Goal: Transaction & Acquisition: Obtain resource

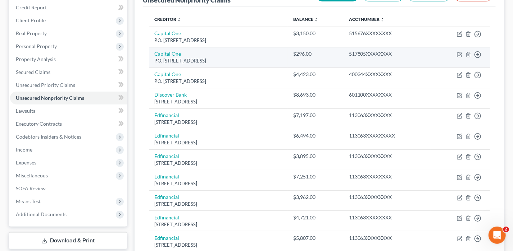
scroll to position [144, 0]
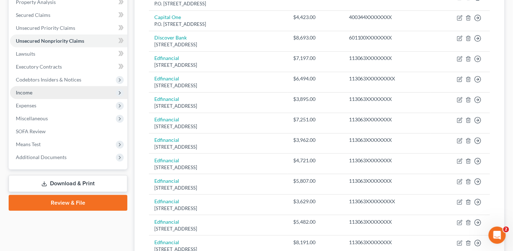
click at [28, 86] on span "Income" at bounding box center [68, 92] width 117 height 13
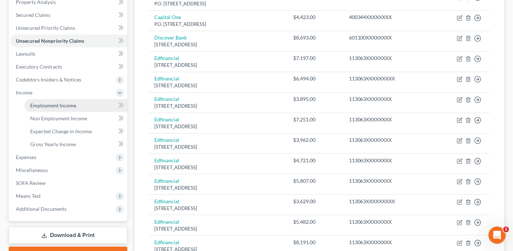
click at [45, 108] on span "Employment Income" at bounding box center [53, 105] width 46 height 6
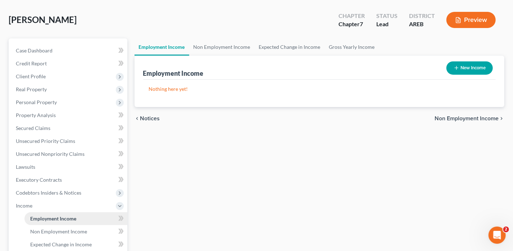
scroll to position [72, 0]
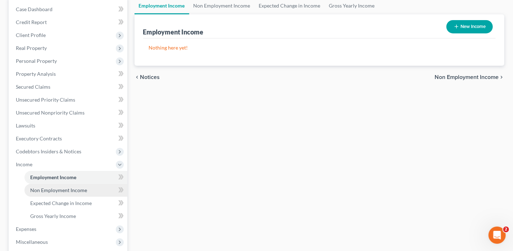
click at [54, 191] on span "Non Employment Income" at bounding box center [58, 190] width 57 height 6
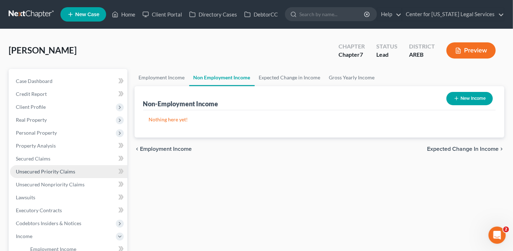
scroll to position [144, 0]
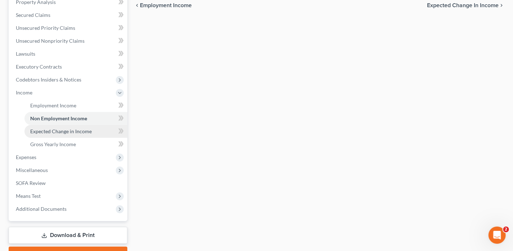
click at [58, 131] on span "Expected Change in Income" at bounding box center [60, 131] width 61 height 6
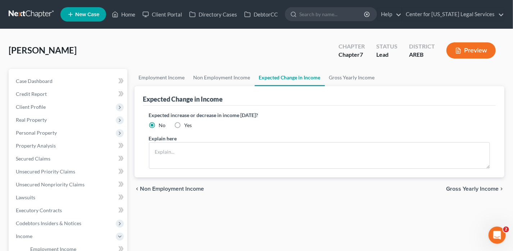
scroll to position [180, 0]
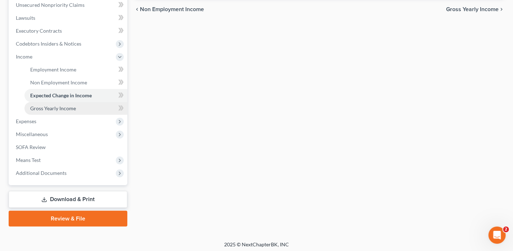
click at [57, 109] on span "Gross Yearly Income" at bounding box center [53, 108] width 46 height 6
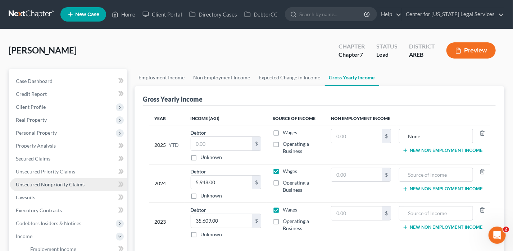
click at [59, 184] on span "Unsecured Nonpriority Claims" at bounding box center [50, 185] width 69 height 6
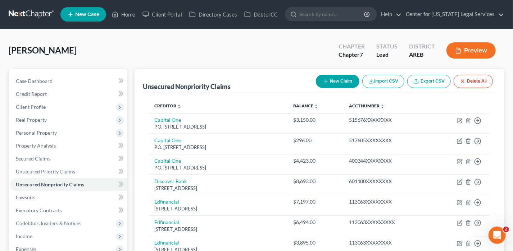
click at [457, 57] on button "Preview" at bounding box center [470, 50] width 49 height 16
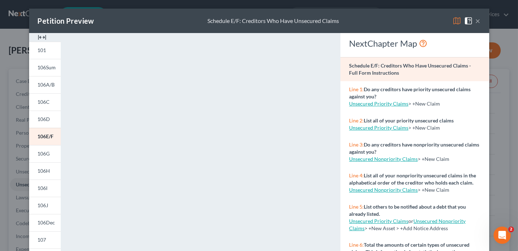
click at [476, 22] on button "×" at bounding box center [478, 21] width 5 height 9
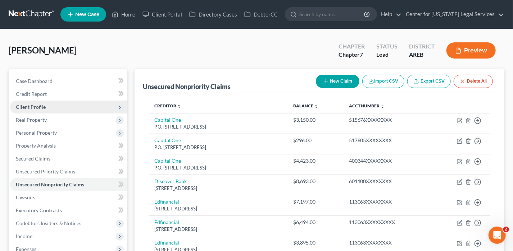
click at [60, 101] on span "Client Profile" at bounding box center [68, 107] width 117 height 13
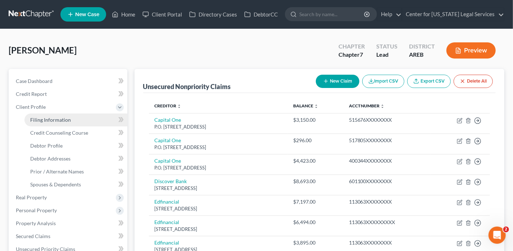
click at [58, 121] on span "Filing Information" at bounding box center [50, 120] width 41 height 6
select select "1"
select select "0"
select select "2"
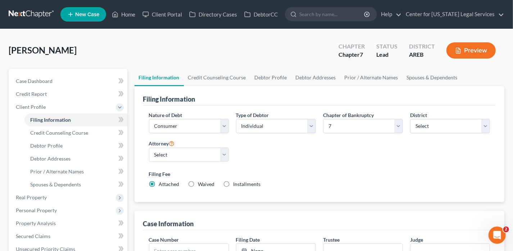
click at [199, 182] on span "Waived" at bounding box center [206, 184] width 17 height 6
click at [201, 182] on input "Waived Waived" at bounding box center [203, 183] width 5 height 5
radio input "true"
radio input "false"
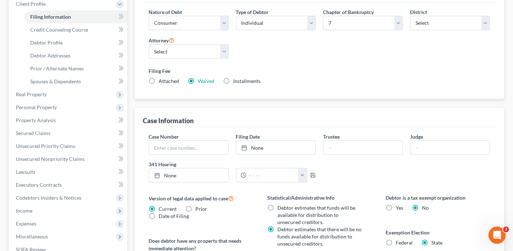
scroll to position [144, 0]
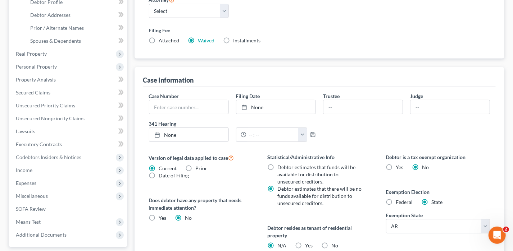
click at [396, 199] on label "Federal" at bounding box center [404, 202] width 17 height 7
click at [399, 199] on input "Federal" at bounding box center [401, 201] width 5 height 5
radio input "true"
radio input "false"
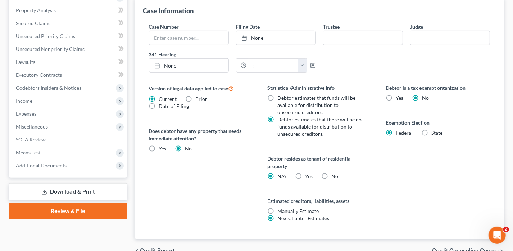
scroll to position [216, 0]
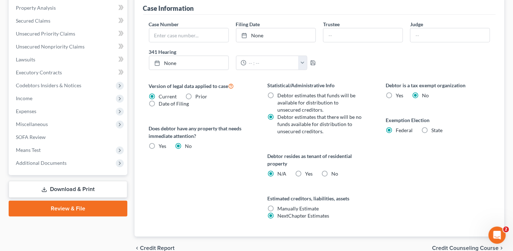
click at [331, 174] on label "No" at bounding box center [334, 173] width 7 height 7
click at [334, 174] on input "No" at bounding box center [336, 172] width 5 height 5
radio input "true"
radio input "false"
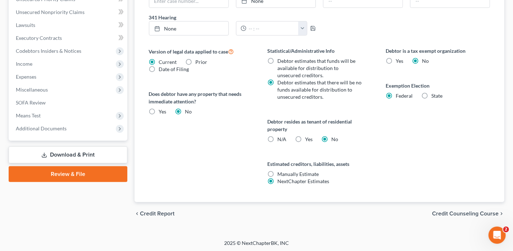
click at [446, 212] on span "Credit Counseling Course" at bounding box center [465, 214] width 67 height 6
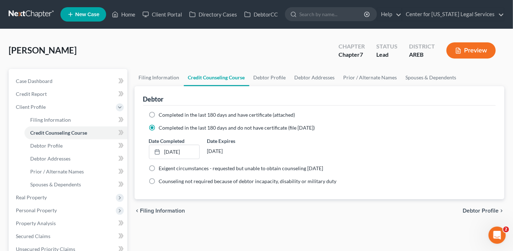
click at [467, 209] on span "Debtor Profile" at bounding box center [480, 211] width 36 height 6
select select "0"
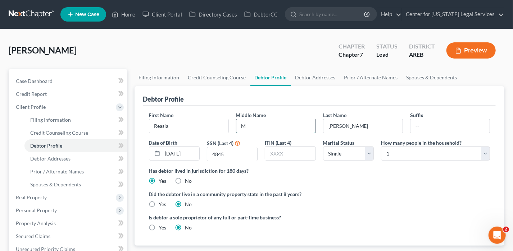
click at [263, 125] on input "M" at bounding box center [275, 126] width 79 height 14
click at [264, 125] on input "M" at bounding box center [275, 126] width 79 height 14
type input "M."
click at [442, 198] on div "Did the debtor live in a community property state in the past 8 years? Yes No" at bounding box center [319, 200] width 341 height 18
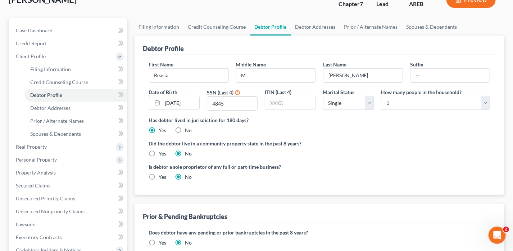
scroll to position [144, 0]
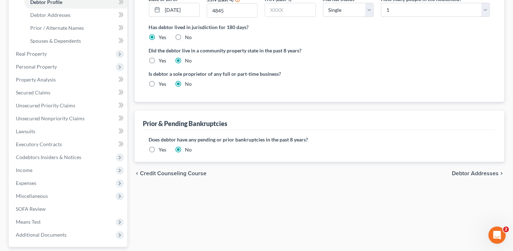
click at [461, 174] on span "Debtor Addresses" at bounding box center [475, 174] width 47 height 6
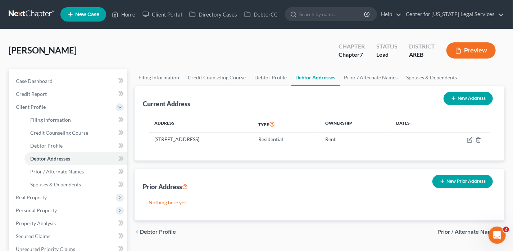
click at [459, 229] on span "Prior / Alternate Names" at bounding box center [467, 232] width 61 height 6
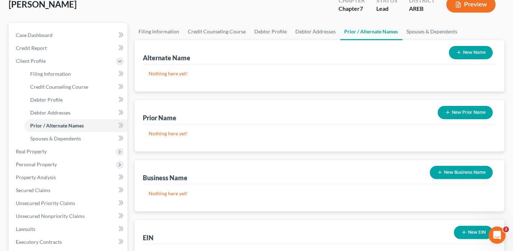
scroll to position [108, 0]
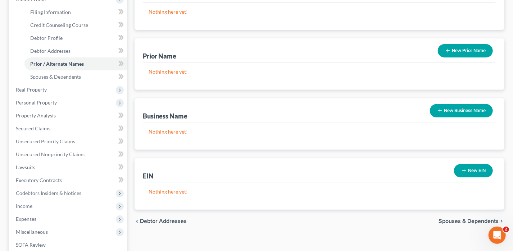
click at [481, 221] on span "Spouses & Dependents" at bounding box center [468, 222] width 60 height 6
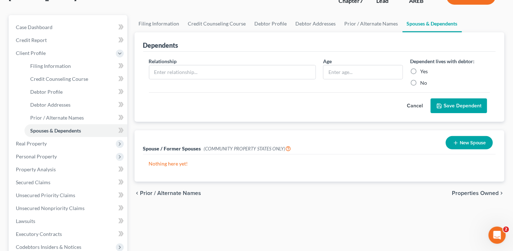
scroll to position [144, 0]
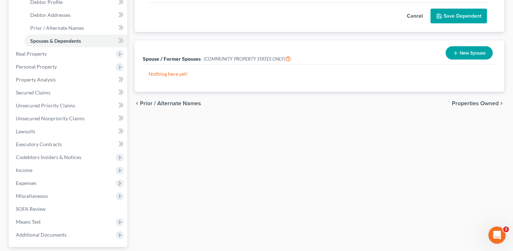
click at [485, 101] on span "Properties Owned" at bounding box center [475, 104] width 47 height 6
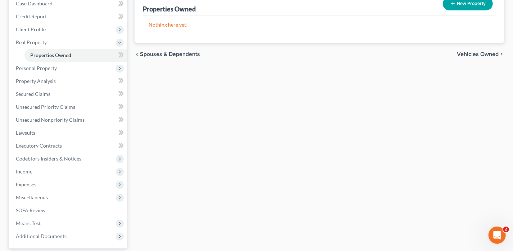
scroll to position [36, 0]
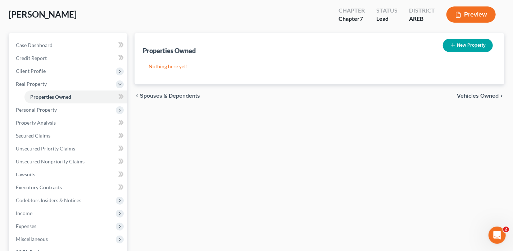
click at [475, 93] on span "Vehicles Owned" at bounding box center [478, 96] width 42 height 6
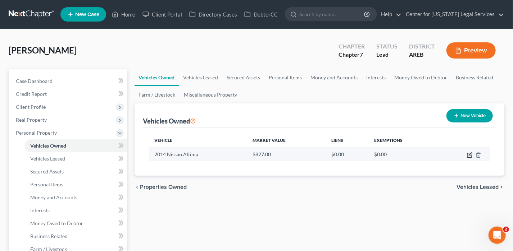
click at [468, 154] on icon "button" at bounding box center [469, 156] width 4 height 4
select select "0"
select select "12"
select select "3"
select select "0"
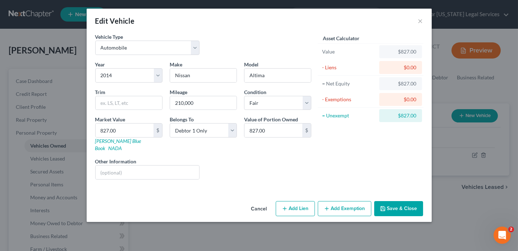
click at [334, 202] on button "Add Exemption" at bounding box center [345, 208] width 54 height 15
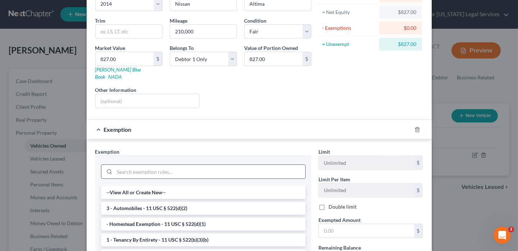
scroll to position [72, 0]
click at [130, 202] on li "3 - Automobiles - 11 USC § 522(d)(2)" at bounding box center [203, 208] width 205 height 13
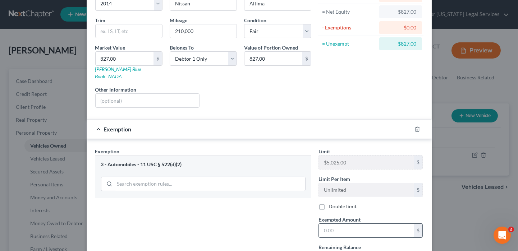
click at [343, 225] on input "text" at bounding box center [366, 231] width 95 height 14
type input "827"
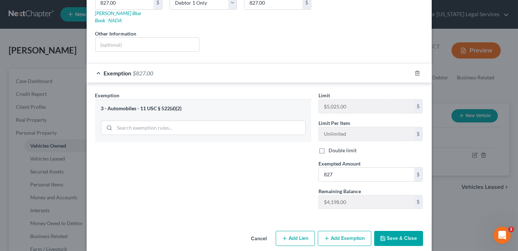
click at [384, 231] on button "Save & Close" at bounding box center [398, 238] width 49 height 15
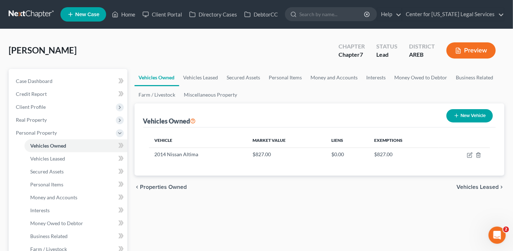
click at [485, 189] on span "Vehicles Leased" at bounding box center [477, 187] width 42 height 6
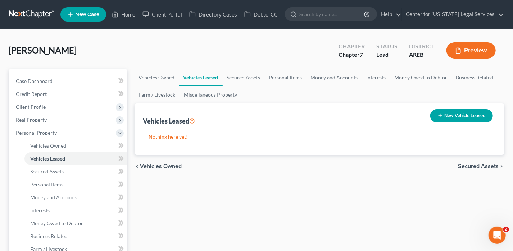
click at [501, 140] on div "Vehicles Leased New Vehicle Leased Nothing here yet! Model Make Year Belongs To" at bounding box center [319, 129] width 370 height 51
click at [481, 168] on span "Secured Assets" at bounding box center [478, 167] width 41 height 6
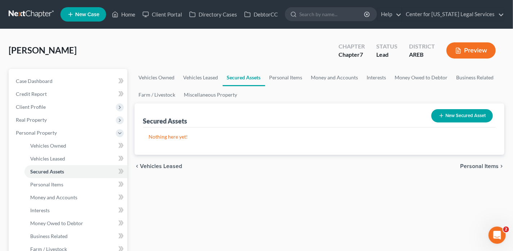
click at [481, 168] on span "Personal Items" at bounding box center [479, 167] width 38 height 6
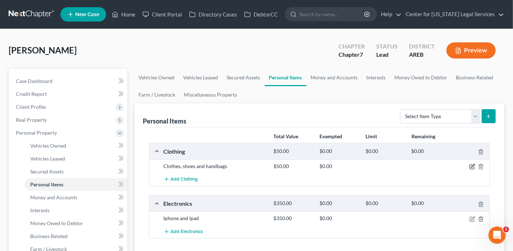
click at [470, 166] on icon "button" at bounding box center [472, 167] width 6 height 6
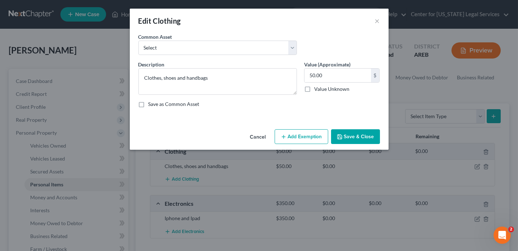
click at [296, 133] on button "Add Exemption" at bounding box center [302, 136] width 54 height 15
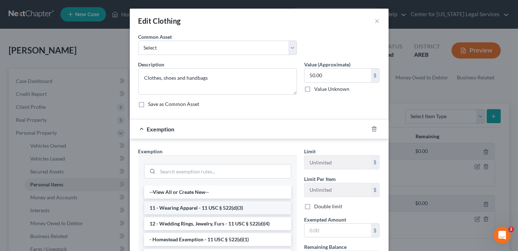
click at [192, 210] on li "11 - Wearing Apparel - 11 USC § 522(d)(3)" at bounding box center [217, 208] width 147 height 13
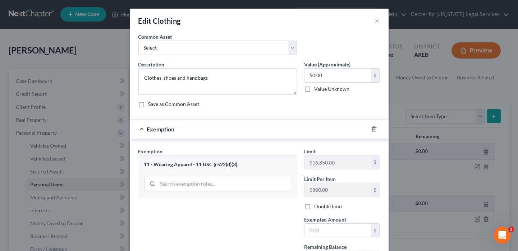
click at [326, 237] on div "Limit $16,850.00 $ Limit Per Item $800.00 $ Double limit Exempted Amount * $ Re…" at bounding box center [342, 209] width 83 height 123
click at [326, 228] on input "text" at bounding box center [338, 231] width 67 height 14
type input "50"
click at [254, 222] on div "Exemption Set must be selected for CA. Exemption * 11 - Wearing Apparel - 11 US…" at bounding box center [218, 209] width 166 height 123
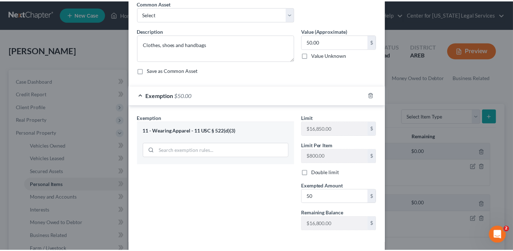
scroll to position [64, 0]
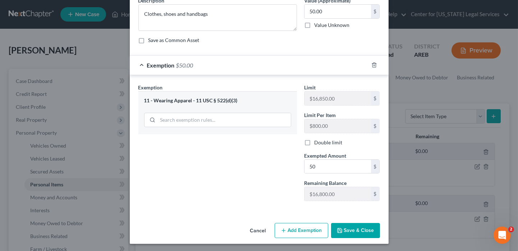
click at [367, 225] on button "Save & Close" at bounding box center [355, 230] width 49 height 15
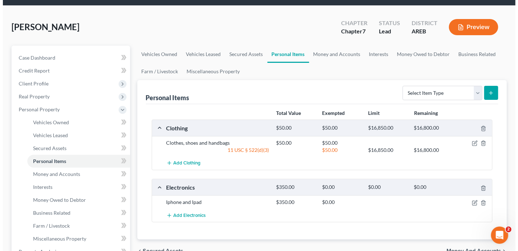
scroll to position [36, 0]
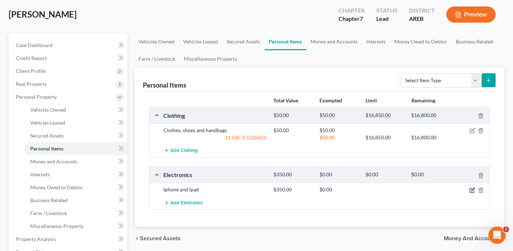
click at [471, 189] on icon "button" at bounding box center [472, 191] width 6 height 6
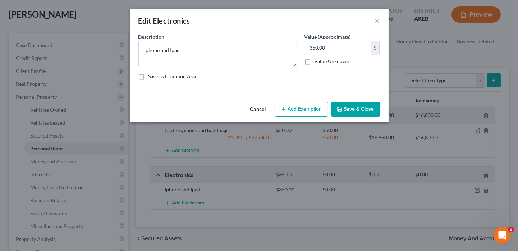
click at [309, 118] on div "Cancel Add Exemption Save & Close" at bounding box center [259, 111] width 259 height 24
click at [307, 109] on button "Add Exemption" at bounding box center [302, 109] width 54 height 15
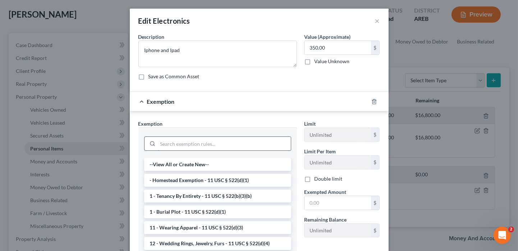
click at [222, 144] on input "search" at bounding box center [224, 144] width 133 height 14
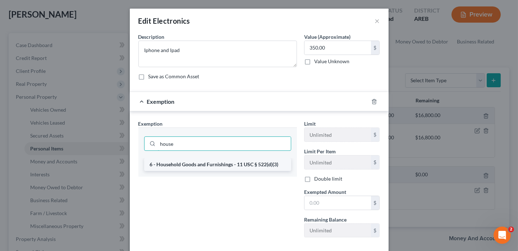
type input "house"
click at [214, 167] on li "6 - Household Goods and Furnishings - 11 USC § 522(d)(3)" at bounding box center [217, 164] width 147 height 13
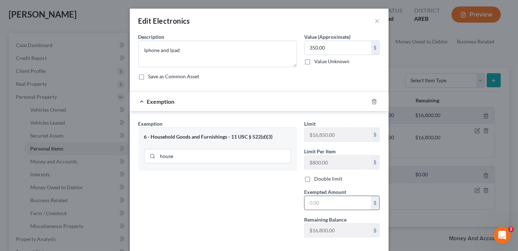
click at [325, 203] on input "text" at bounding box center [338, 203] width 67 height 14
type input "350"
click at [202, 209] on div "Exemption Set must be selected for CA. Exemption * 6 - Household Goods and Furn…" at bounding box center [218, 181] width 166 height 123
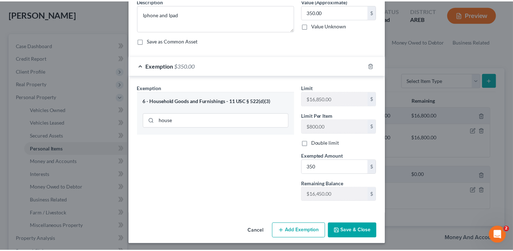
scroll to position [36, 0]
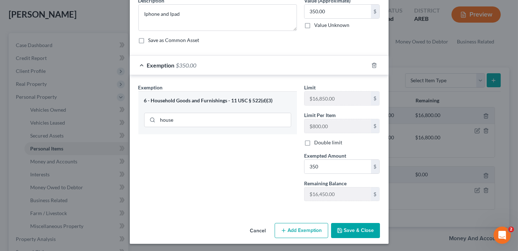
click at [338, 226] on button "Save & Close" at bounding box center [355, 230] width 49 height 15
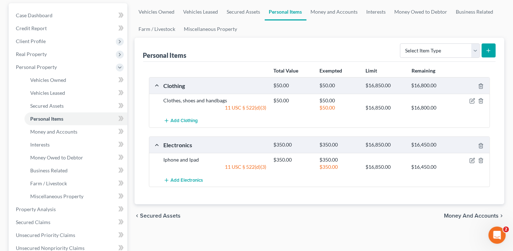
scroll to position [108, 0]
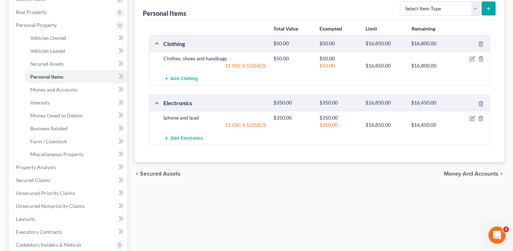
click at [448, 171] on span "Money and Accounts" at bounding box center [471, 174] width 55 height 6
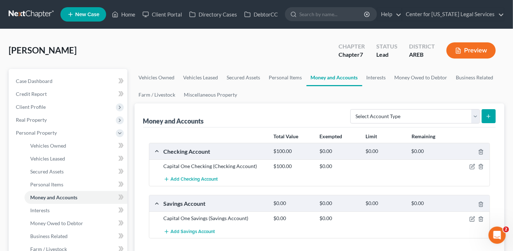
click at [469, 165] on div at bounding box center [471, 166] width 37 height 7
click at [473, 165] on icon "button" at bounding box center [472, 166] width 3 height 3
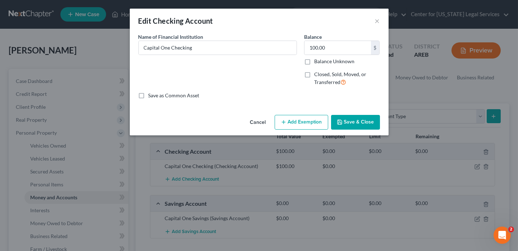
click at [287, 125] on button "Add Exemption" at bounding box center [302, 122] width 54 height 15
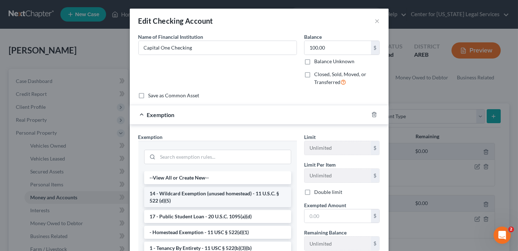
click at [182, 192] on li "14 - Wildcard Exemption (unused homestead) - 11 U.S.C. § 522 (d)(5)" at bounding box center [217, 197] width 147 height 20
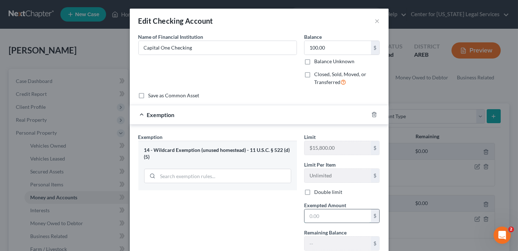
click at [315, 216] on input "text" at bounding box center [338, 217] width 67 height 14
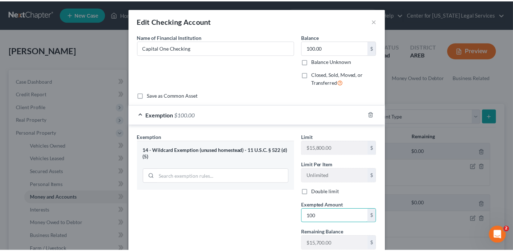
scroll to position [50, 0]
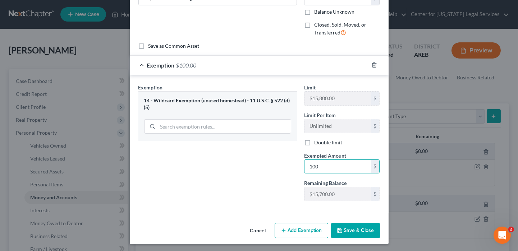
type input "100"
click at [350, 228] on button "Save & Close" at bounding box center [355, 230] width 49 height 15
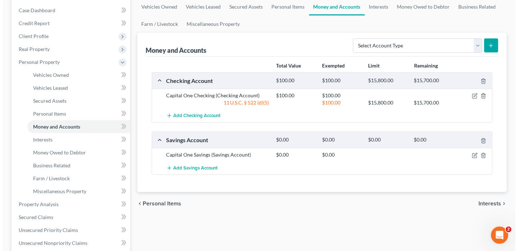
scroll to position [72, 0]
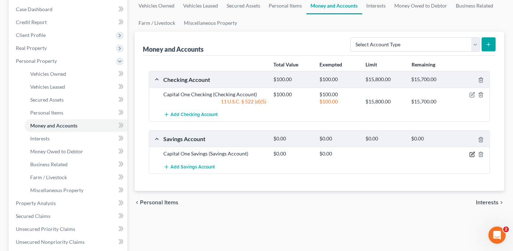
click at [471, 152] on icon "button" at bounding box center [472, 154] width 4 height 4
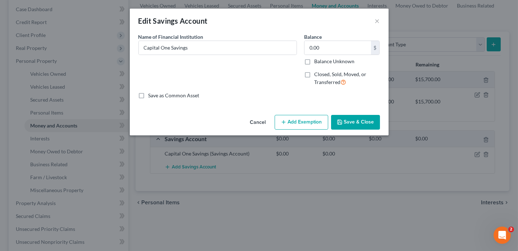
click at [287, 121] on button "Add Exemption" at bounding box center [302, 122] width 54 height 15
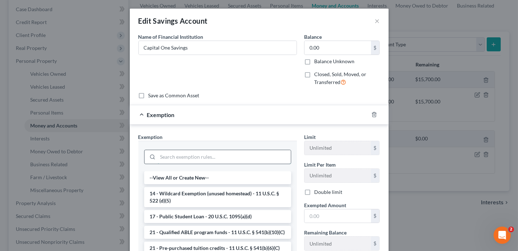
click at [236, 157] on input "search" at bounding box center [224, 157] width 133 height 14
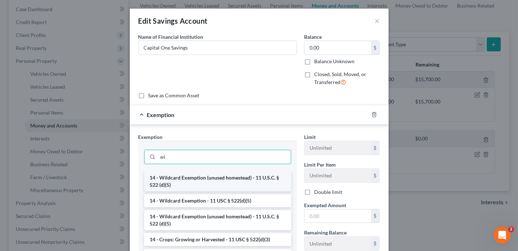
type input "wi"
click at [215, 180] on li "14 - Wildcard Exemption (unused homestead) - 11 U.S.C. § 522 (d)(5)" at bounding box center [217, 182] width 147 height 20
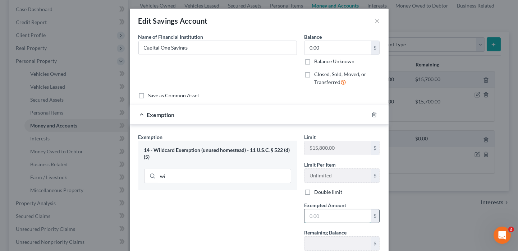
click at [350, 214] on input "text" at bounding box center [338, 217] width 67 height 14
type input "0"
click at [252, 223] on div "Exemption Set must be selected for CA. Exemption * 14 - Wildcard Exemption (unu…" at bounding box center [218, 194] width 166 height 123
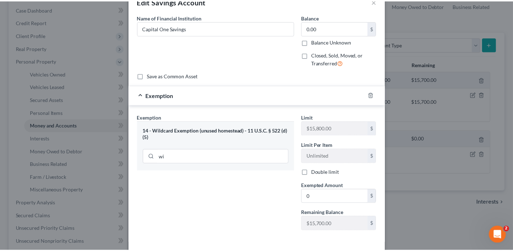
scroll to position [50, 0]
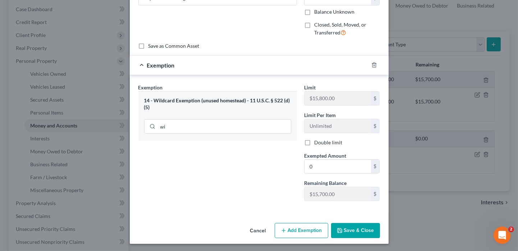
click at [373, 230] on button "Save & Close" at bounding box center [355, 230] width 49 height 15
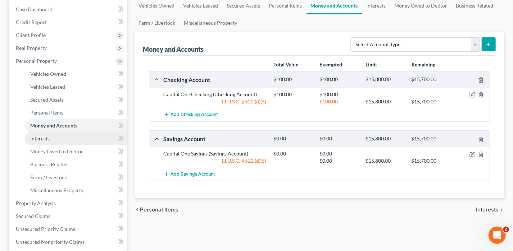
click at [64, 133] on link "Interests" at bounding box center [75, 138] width 103 height 13
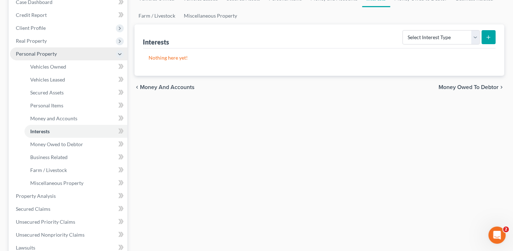
scroll to position [108, 0]
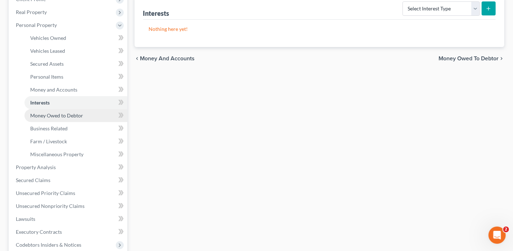
click at [64, 117] on span "Money Owed to Debtor" at bounding box center [56, 116] width 53 height 6
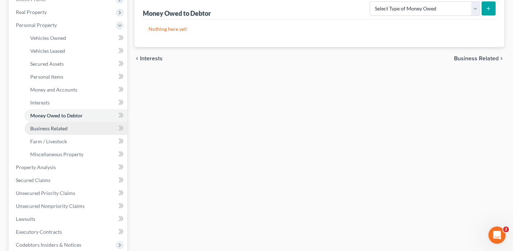
scroll to position [180, 0]
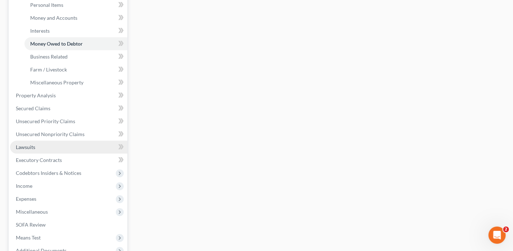
click at [36, 152] on link "Lawsuits" at bounding box center [68, 147] width 117 height 13
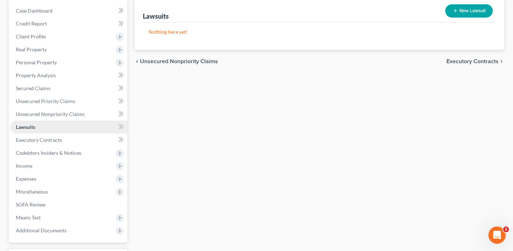
scroll to position [72, 0]
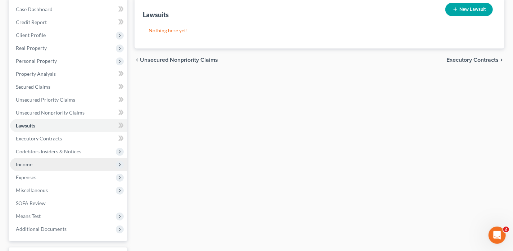
click at [35, 160] on span "Income" at bounding box center [68, 164] width 117 height 13
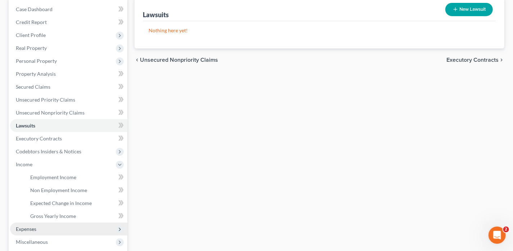
click at [31, 230] on span "Expenses" at bounding box center [26, 229] width 20 height 6
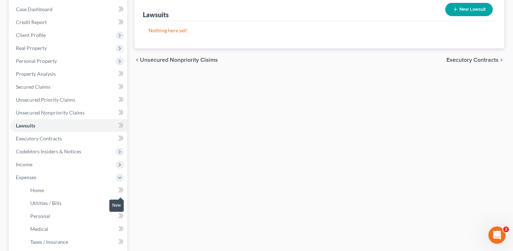
scroll to position [108, 0]
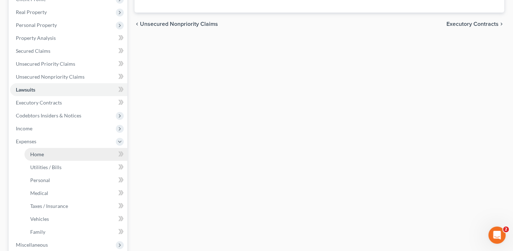
click at [38, 151] on span "Home" at bounding box center [37, 154] width 14 height 6
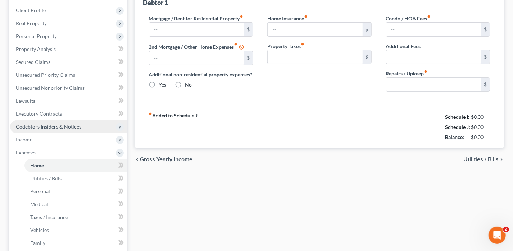
type input "0.00"
radio input "true"
type input "0.00"
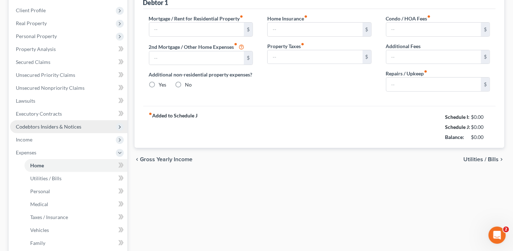
type input "0.00"
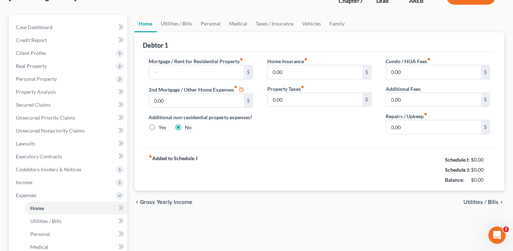
scroll to position [180, 0]
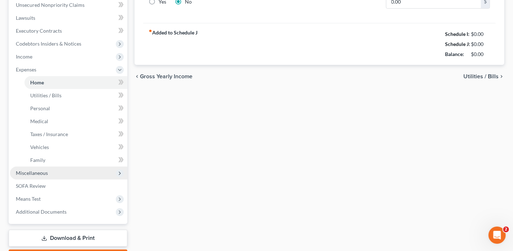
click at [39, 174] on span "Miscellaneous" at bounding box center [32, 173] width 32 height 6
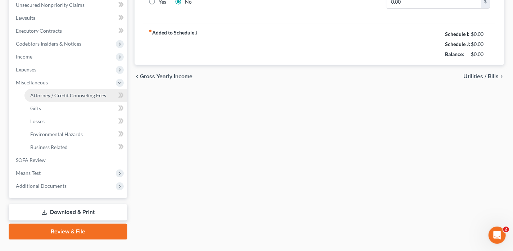
click at [64, 94] on span "Attorney / Credit Counseling Fees" at bounding box center [68, 95] width 76 height 6
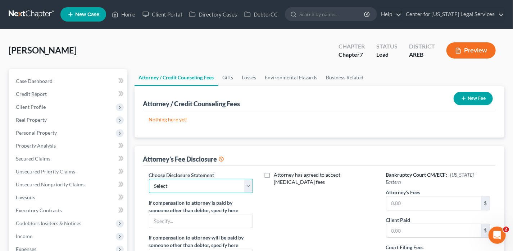
click at [210, 181] on select "Select Disclosure Disclosure" at bounding box center [201, 186] width 104 height 14
select select "0"
click at [149, 179] on select "Select Disclosure Disclosure" at bounding box center [201, 186] width 104 height 14
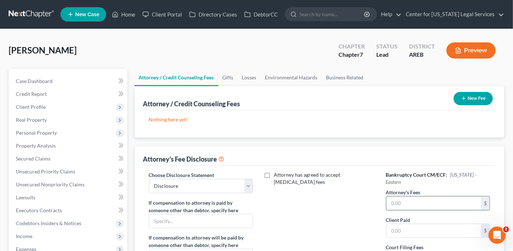
click at [403, 197] on input "text" at bounding box center [433, 204] width 95 height 14
type input "0"
click at [396, 224] on input "text" at bounding box center [433, 231] width 95 height 14
type input "0"
click at [357, 219] on div "Attorney has agreed to accept [MEDICAL_DATA] fees" at bounding box center [319, 238] width 119 height 133
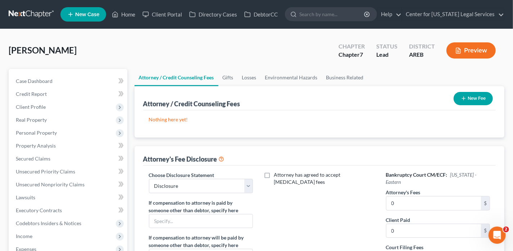
scroll to position [108, 0]
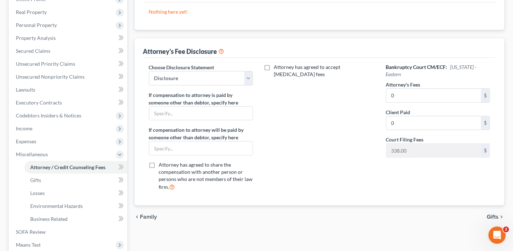
click at [489, 214] on span "Gifts" at bounding box center [492, 217] width 12 height 6
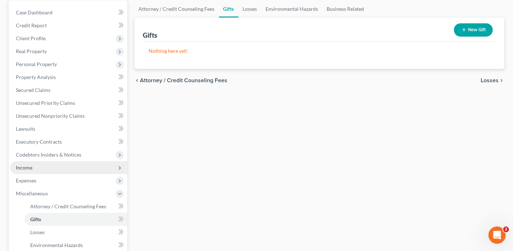
scroll to position [72, 0]
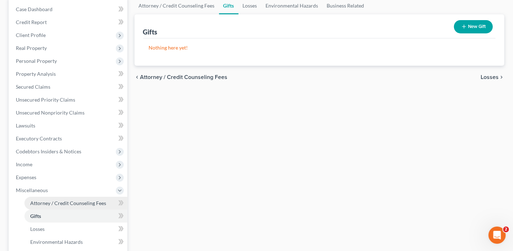
click at [52, 204] on span "Attorney / Credit Counseling Fees" at bounding box center [68, 203] width 76 height 6
select select "0"
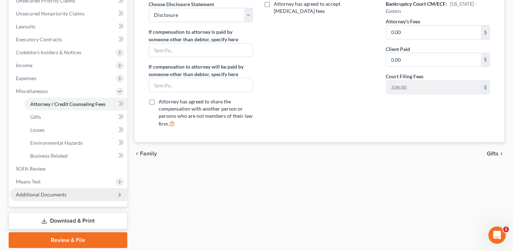
scroll to position [180, 0]
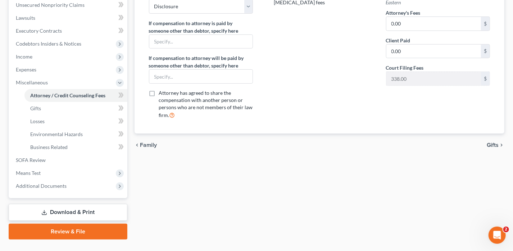
click at [64, 214] on link "Download & Print" at bounding box center [68, 212] width 119 height 17
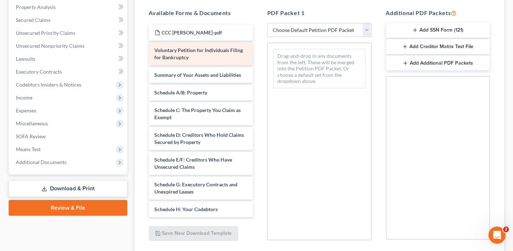
scroll to position [72, 0]
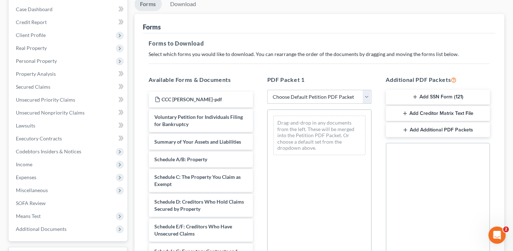
click at [288, 96] on select "Choose Default Petition PDF Packet Complete Bankruptcy Petition (all forms and …" at bounding box center [319, 97] width 104 height 14
select select "0"
click at [267, 90] on select "Choose Default Petition PDF Packet Complete Bankruptcy Petition (all forms and …" at bounding box center [319, 97] width 104 height 14
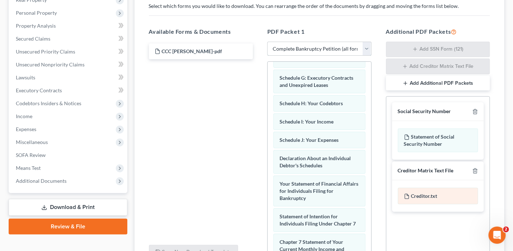
scroll to position [192, 0]
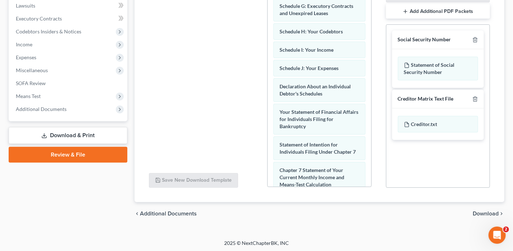
click at [485, 212] on span "Download" at bounding box center [485, 214] width 26 height 6
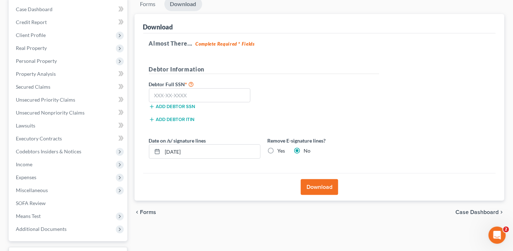
scroll to position [0, 0]
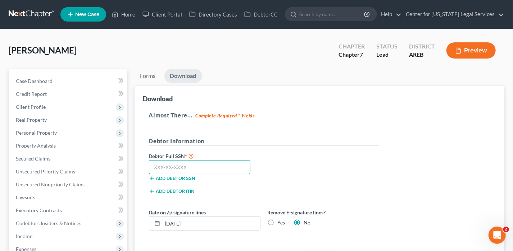
click at [185, 166] on input "text" at bounding box center [200, 167] width 102 height 14
type input "431-83-4845"
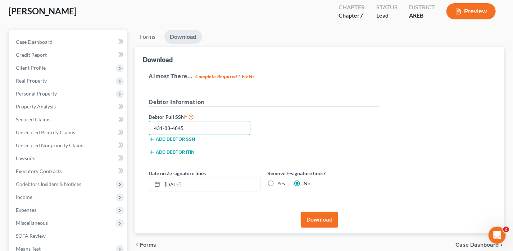
scroll to position [72, 0]
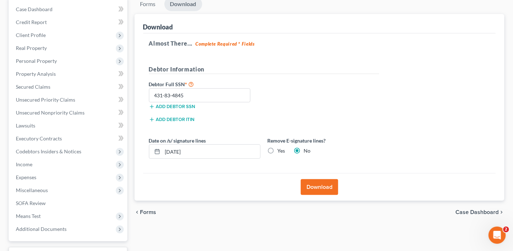
click at [301, 191] on button "Download" at bounding box center [319, 187] width 37 height 16
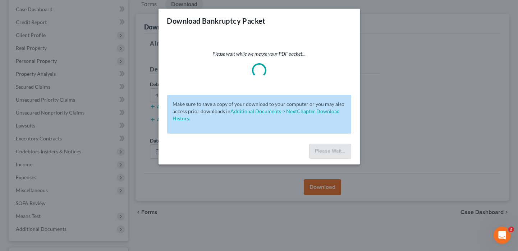
click at [305, 188] on div "Download Bankruptcy Packet Please wait while we merge your PDF packet... Make s…" at bounding box center [259, 125] width 518 height 251
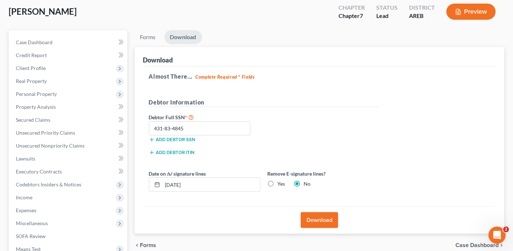
scroll to position [108, 0]
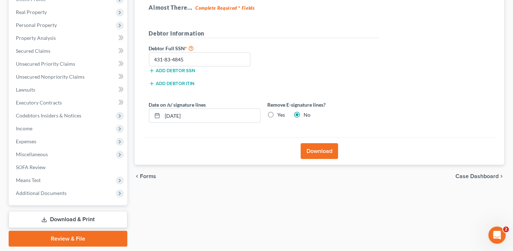
click at [321, 155] on button "Download" at bounding box center [319, 151] width 37 height 16
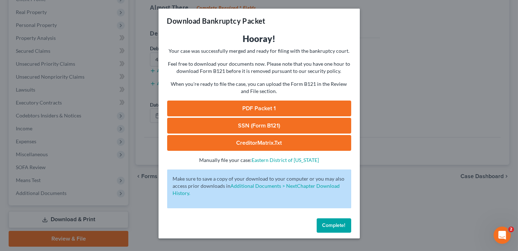
click at [291, 110] on link "PDF Packet 1" at bounding box center [259, 109] width 184 height 16
click at [342, 225] on span "Complete!" at bounding box center [334, 226] width 23 height 6
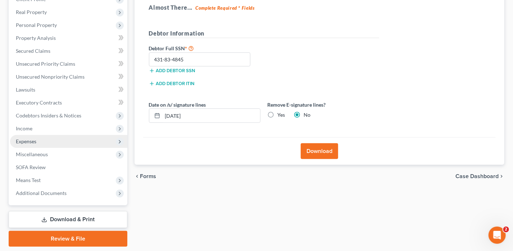
click at [33, 140] on span "Expenses" at bounding box center [26, 141] width 20 height 6
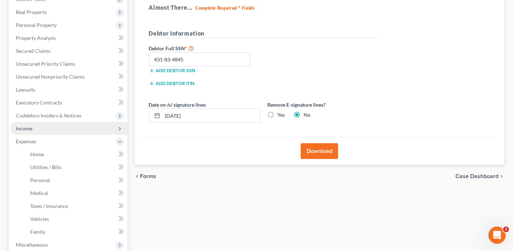
click at [33, 129] on span "Income" at bounding box center [68, 128] width 117 height 13
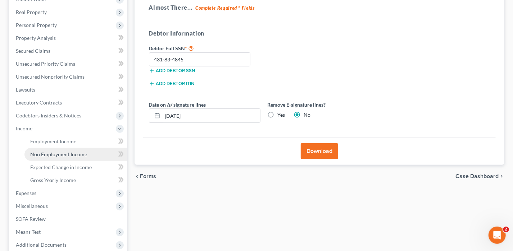
click at [43, 152] on span "Non Employment Income" at bounding box center [58, 154] width 57 height 6
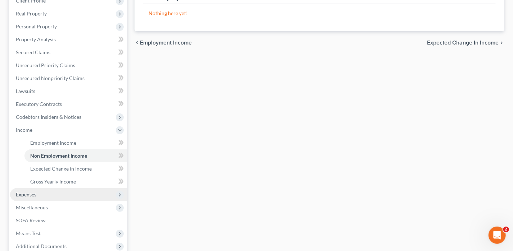
scroll to position [144, 0]
